Goal: Task Accomplishment & Management: Manage account settings

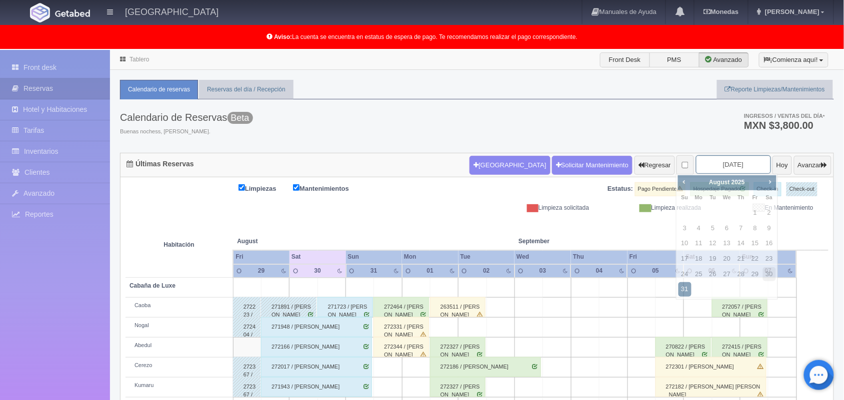
click at [722, 171] on input "[DATE]" at bounding box center [733, 164] width 75 height 18
click at [771, 185] on span "Next" at bounding box center [770, 182] width 8 height 8
click at [767, 185] on span "Next" at bounding box center [770, 182] width 8 height 8
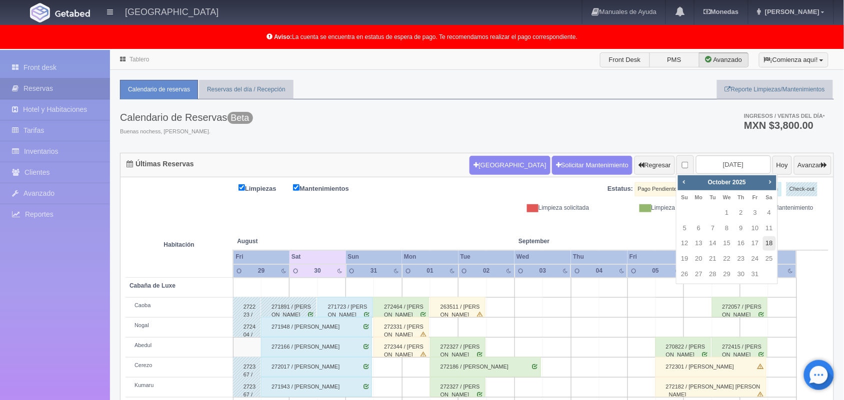
click at [765, 248] on link "18" at bounding box center [769, 243] width 13 height 14
type input "2025-10-18"
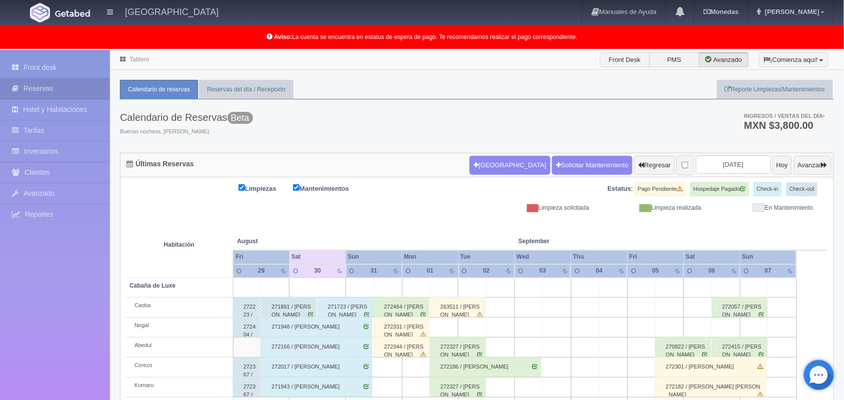
scroll to position [139, 0]
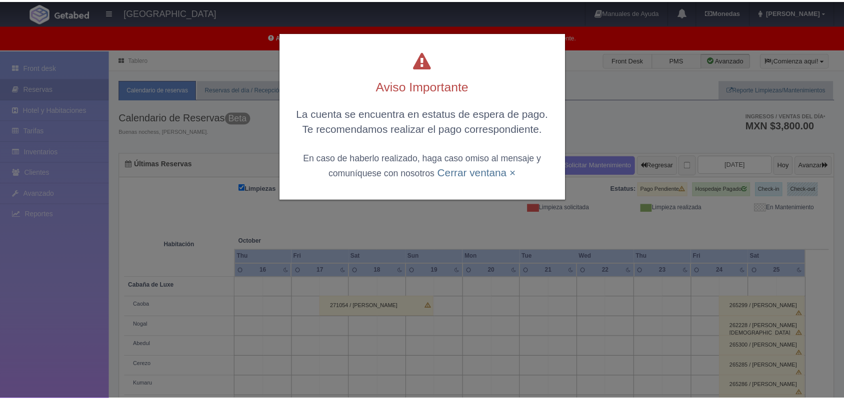
scroll to position [138, 0]
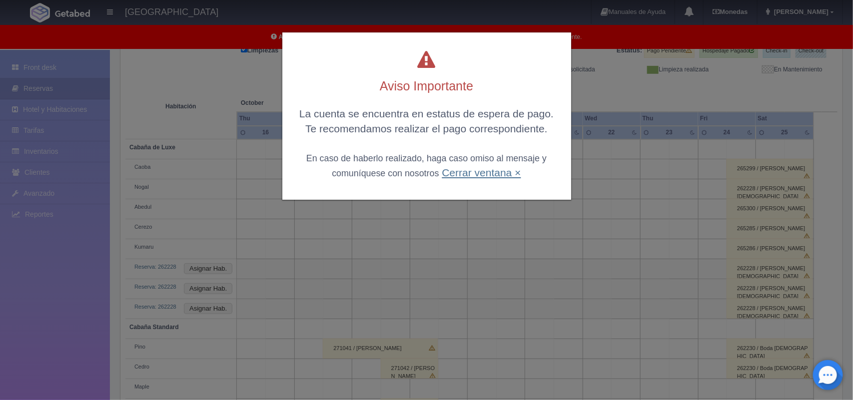
click at [496, 176] on link "Cerrar ventana ×" at bounding box center [481, 172] width 79 height 11
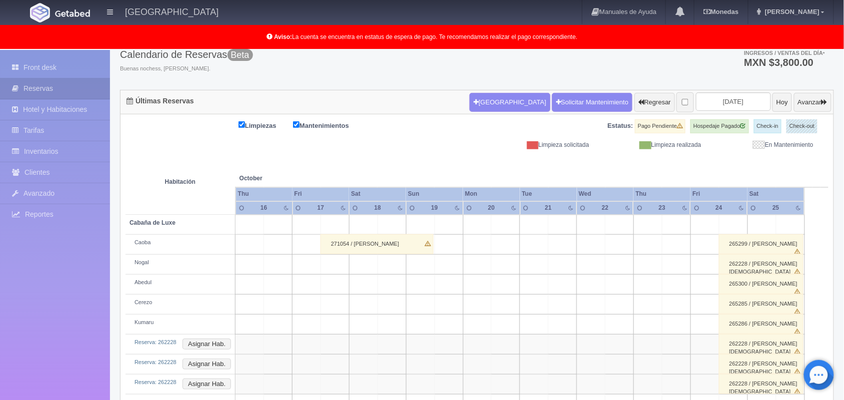
scroll to position [62, 0]
click at [772, 106] on button "Hoy" at bounding box center [781, 102] width 19 height 19
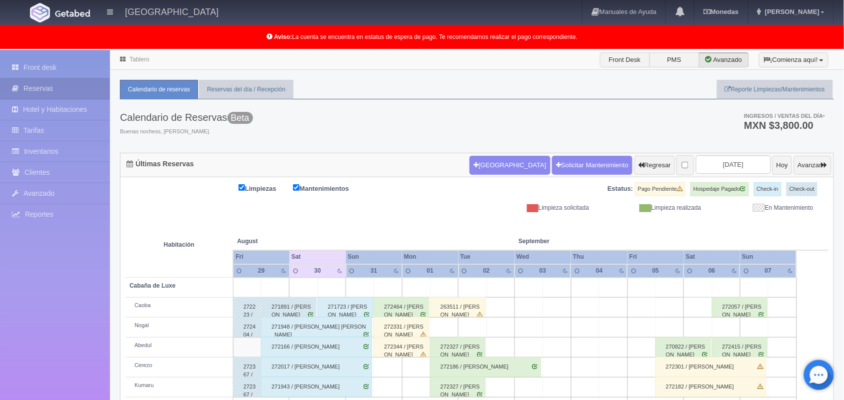
scroll to position [139, 0]
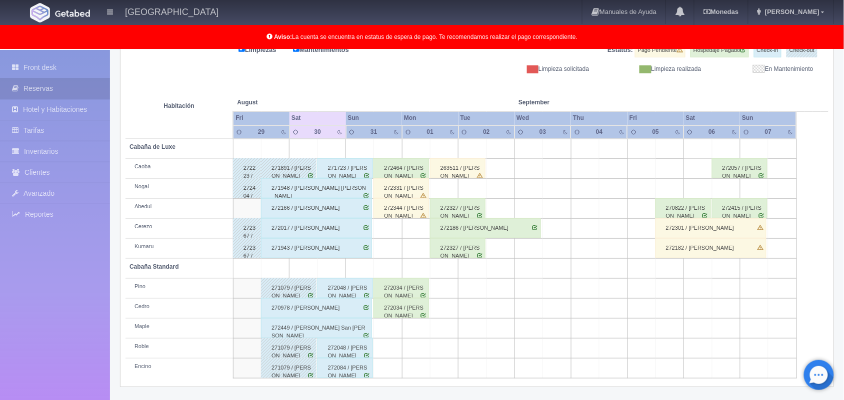
click at [339, 213] on div "272166 / [PERSON_NAME]" at bounding box center [316, 208] width 111 height 20
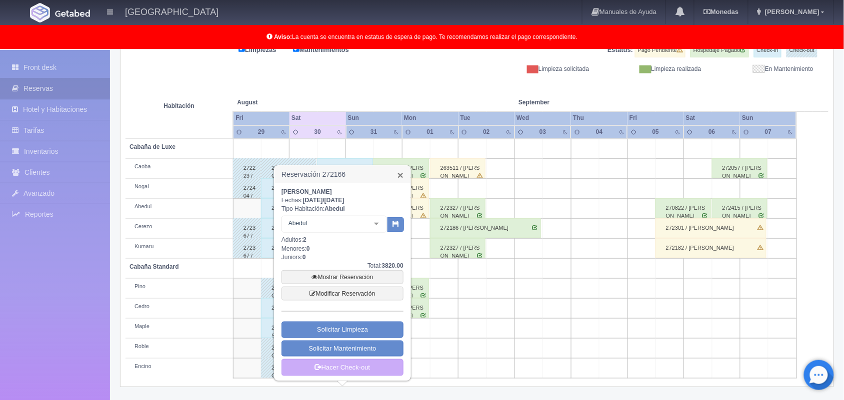
click at [399, 179] on link "×" at bounding box center [400, 175] width 6 height 10
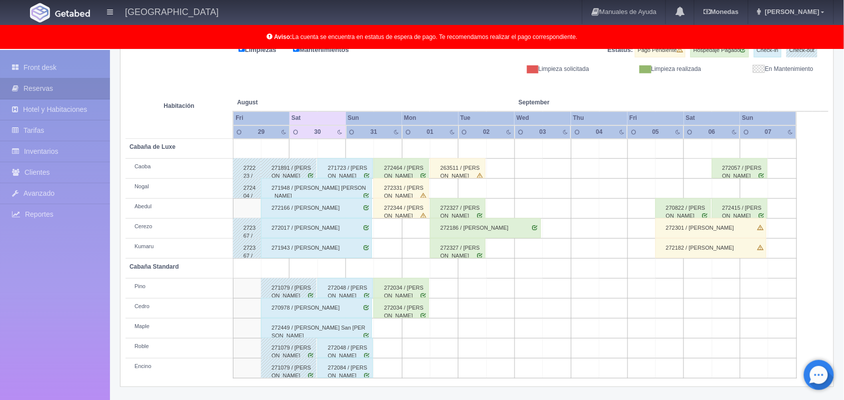
click at [348, 230] on div "272017 / [PERSON_NAME]" at bounding box center [316, 228] width 111 height 20
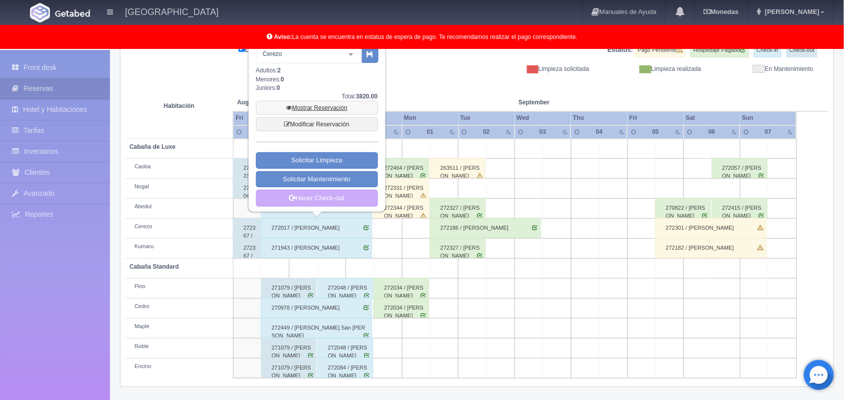
click at [323, 108] on link "Mostrar Reservación" at bounding box center [317, 108] width 122 height 14
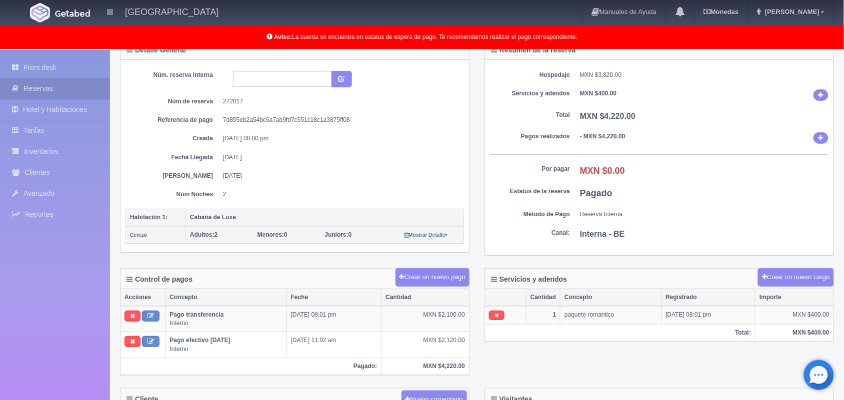
scroll to position [71, 0]
